Goal: Information Seeking & Learning: Find specific page/section

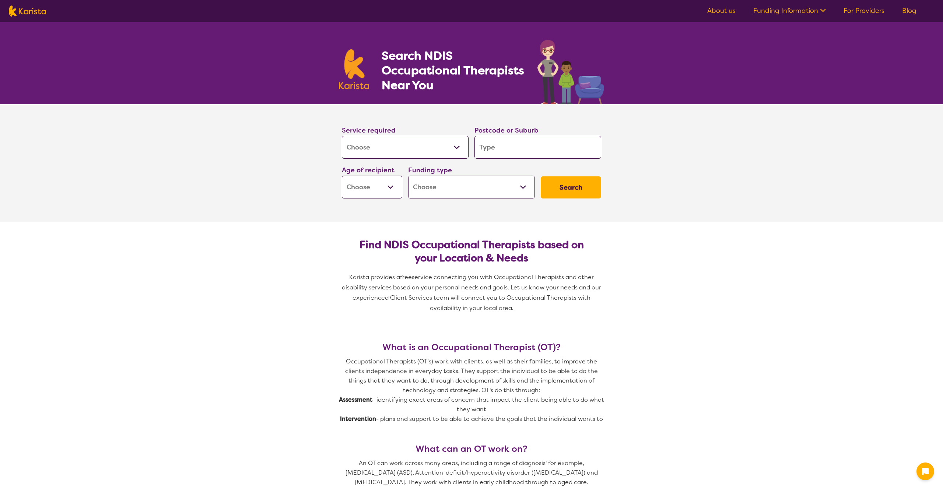
select select "[MEDICAL_DATA]"
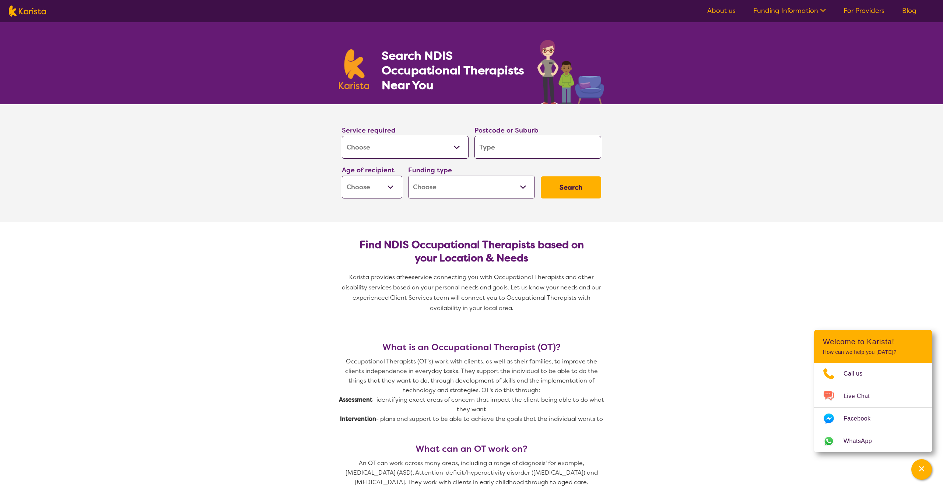
click at [503, 151] on input "search" at bounding box center [538, 147] width 127 height 23
type input "2"
type input "23"
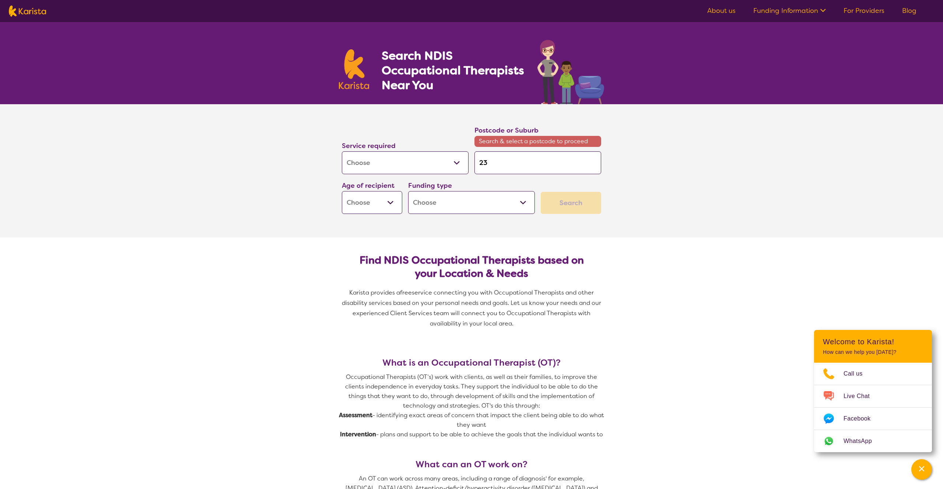
type input "230"
type input "2300"
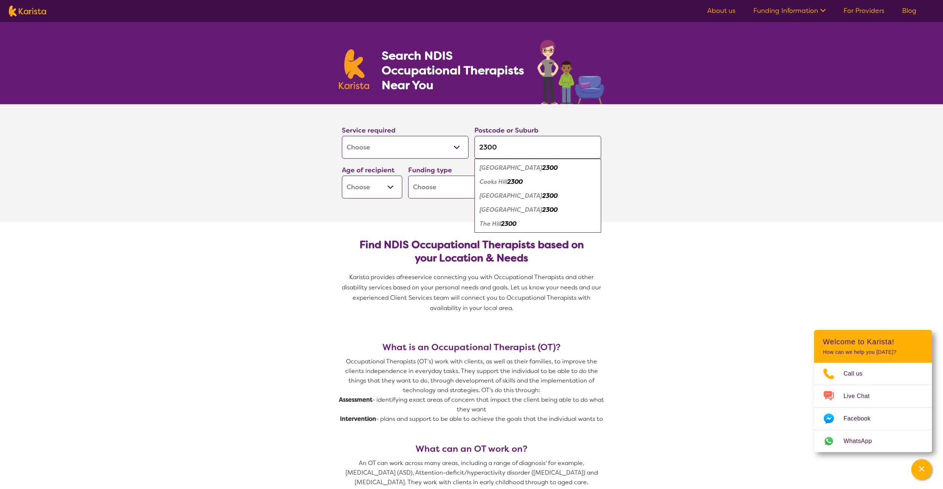
type input "2300"
click at [542, 196] on em "2300" at bounding box center [549, 196] width 15 height 8
click at [370, 188] on select "Early Childhood - 0 to 9 Child - 10 to 11 Adolescent - 12 to 17 Adult - 18 to 6…" at bounding box center [372, 187] width 60 height 23
select select "AD"
click at [342, 176] on select "Early Childhood - 0 to 9 Child - 10 to 11 Adolescent - 12 to 17 Adult - 18 to 6…" at bounding box center [372, 187] width 60 height 23
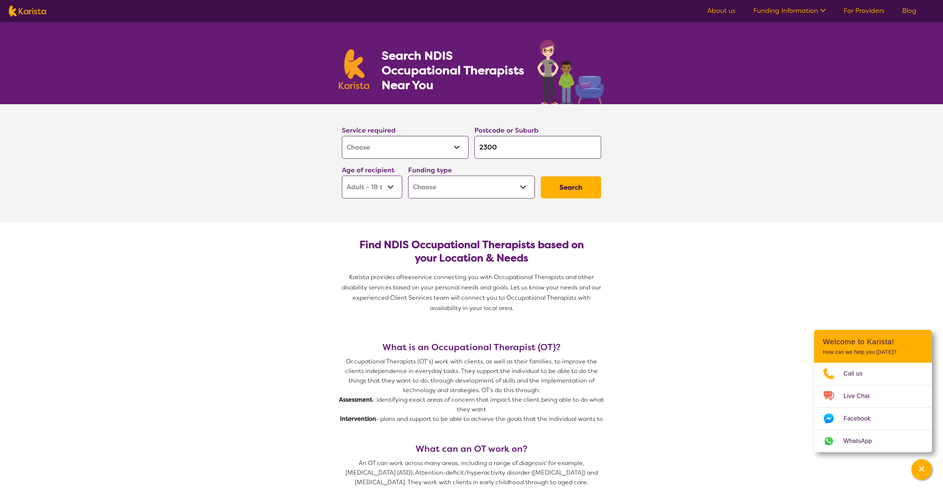
select select "AD"
click at [453, 198] on select "Home Care Package (HCP) National Disability Insurance Scheme (NDIS) I don't know" at bounding box center [471, 187] width 127 height 23
select select "NDIS"
click at [408, 176] on select "Home Care Package (HCP) National Disability Insurance Scheme (NDIS) I don't know" at bounding box center [471, 187] width 127 height 23
select select "NDIS"
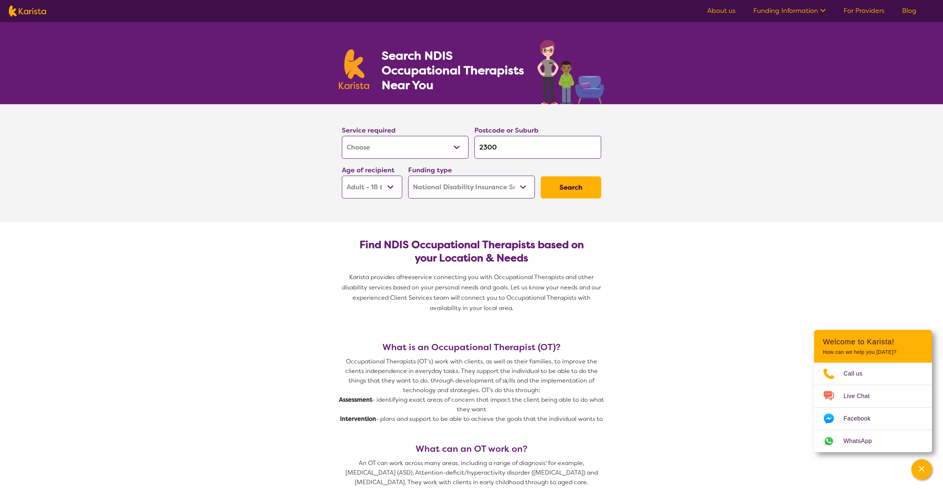
click at [583, 185] on button "Search" at bounding box center [571, 188] width 60 height 22
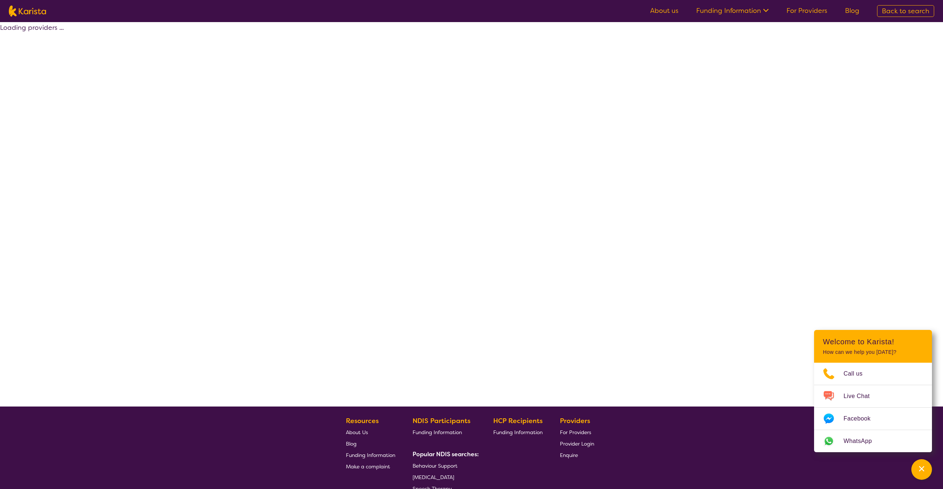
select select "by_score"
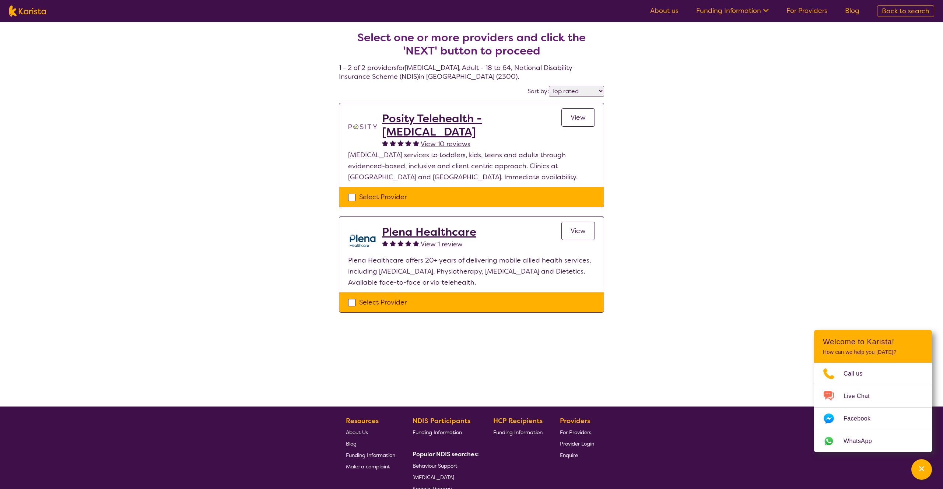
select select "[MEDICAL_DATA]"
select select "AD"
select select "NDIS"
select select "[MEDICAL_DATA]"
select select "AD"
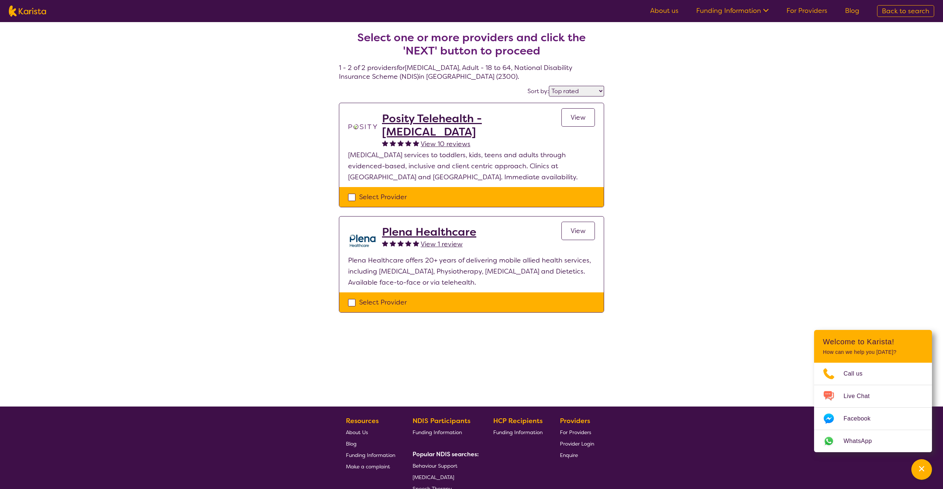
select select "NDIS"
